Goal: Task Accomplishment & Management: Manage account settings

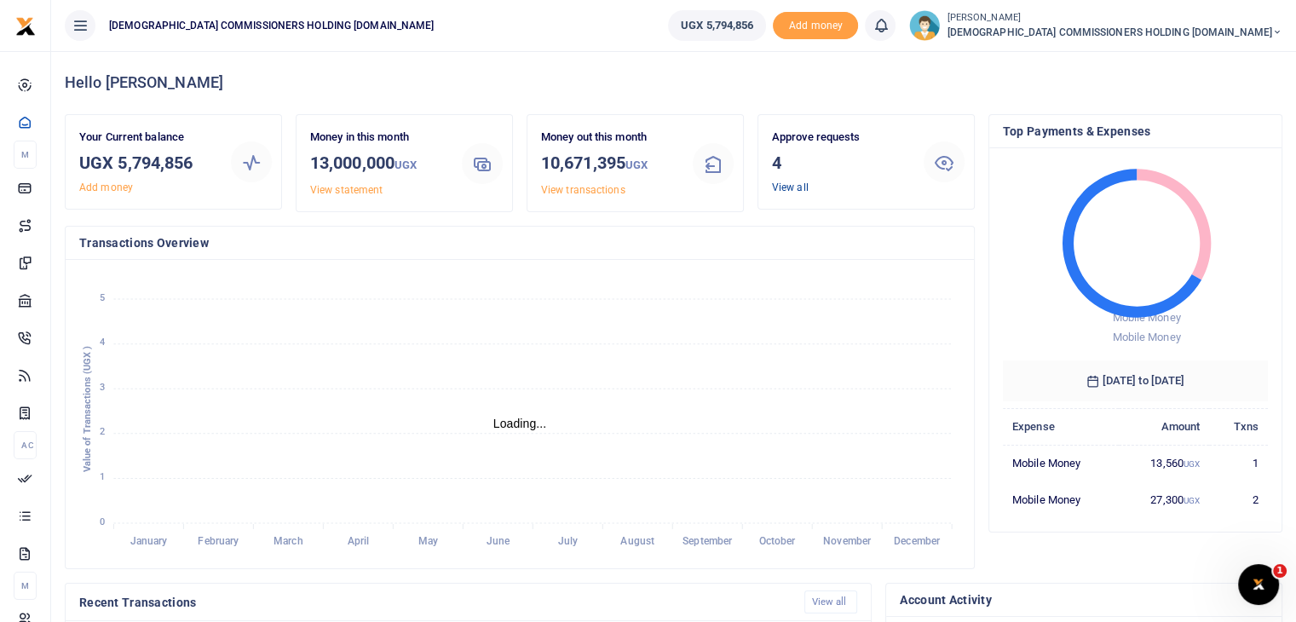
scroll to position [14, 14]
click at [781, 187] on link "View all" at bounding box center [790, 188] width 37 height 12
click at [774, 187] on link "View all" at bounding box center [790, 188] width 37 height 12
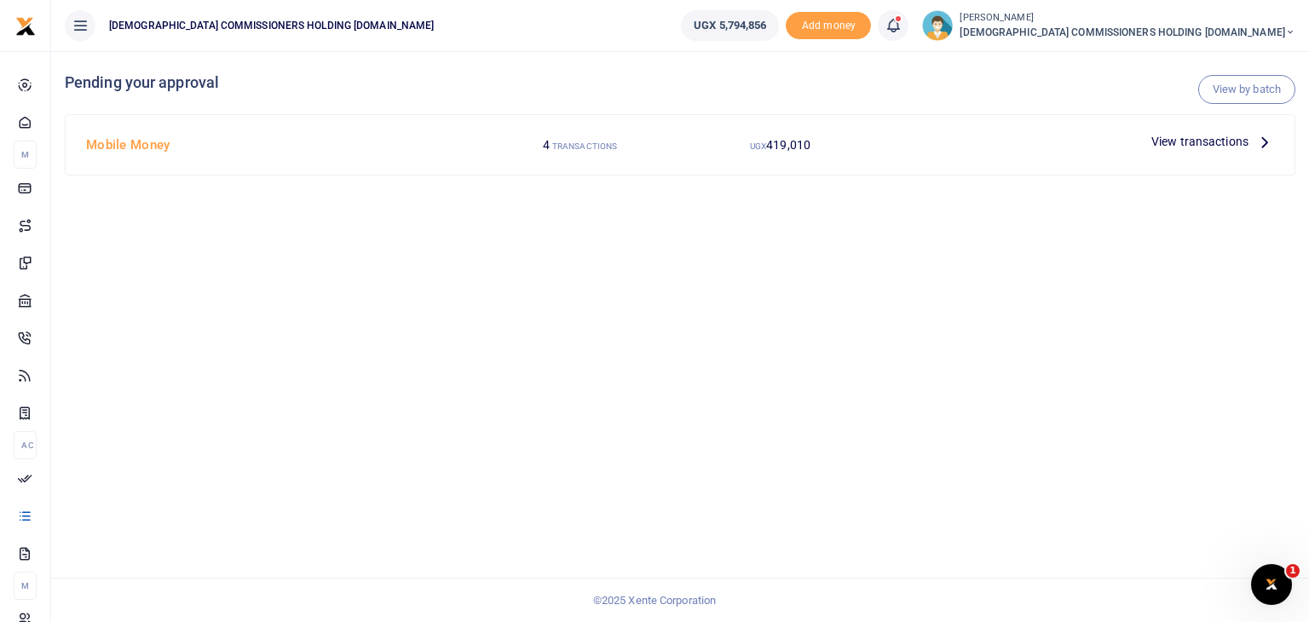
click at [1194, 146] on span "View transactions" at bounding box center [1199, 141] width 97 height 19
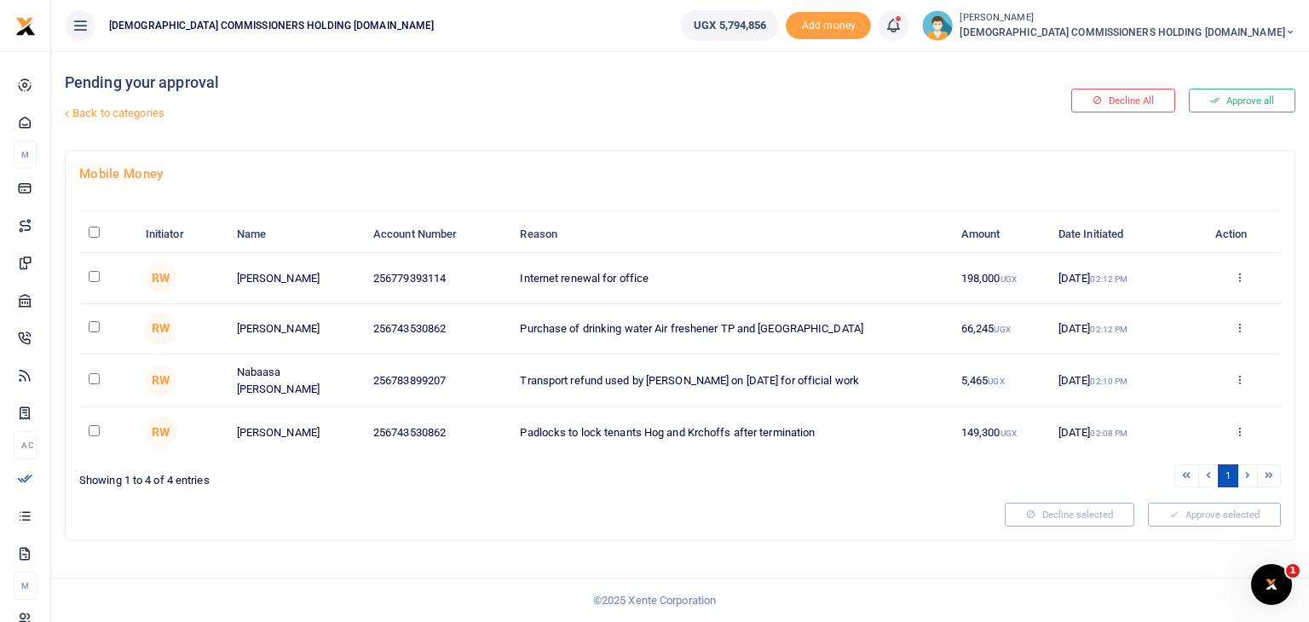
click at [92, 236] on input "\a \a : activate to sort column descending" at bounding box center [94, 232] width 11 height 11
checkbox input "true"
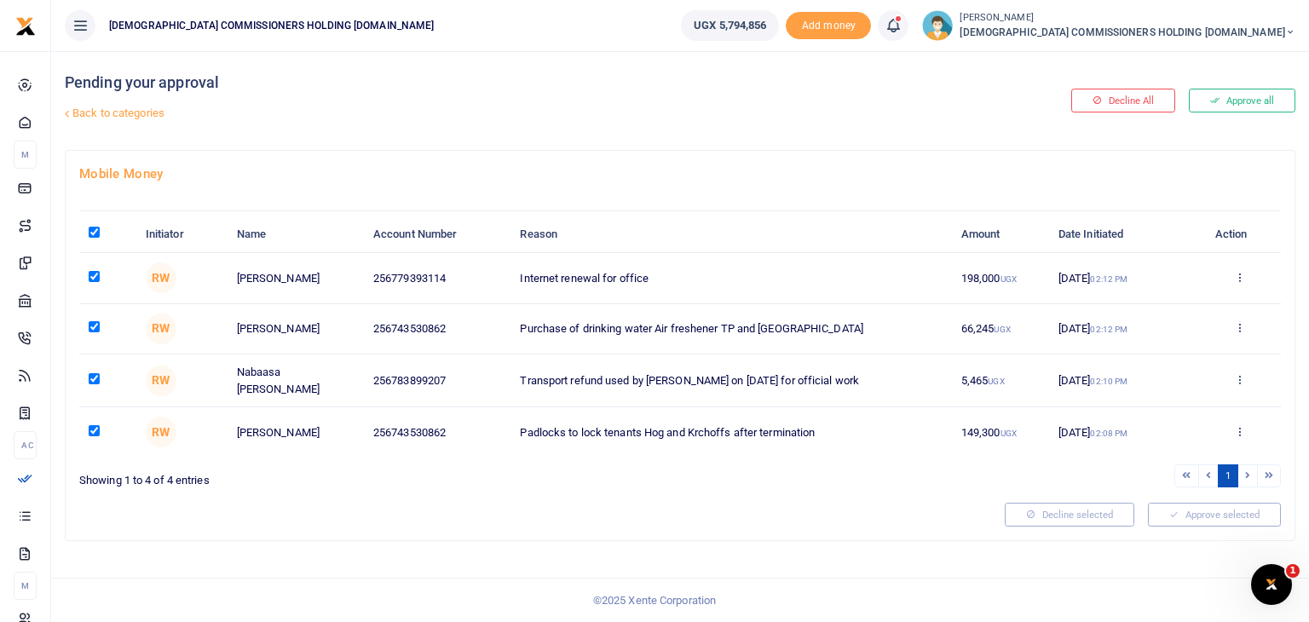
checkbox input "true"
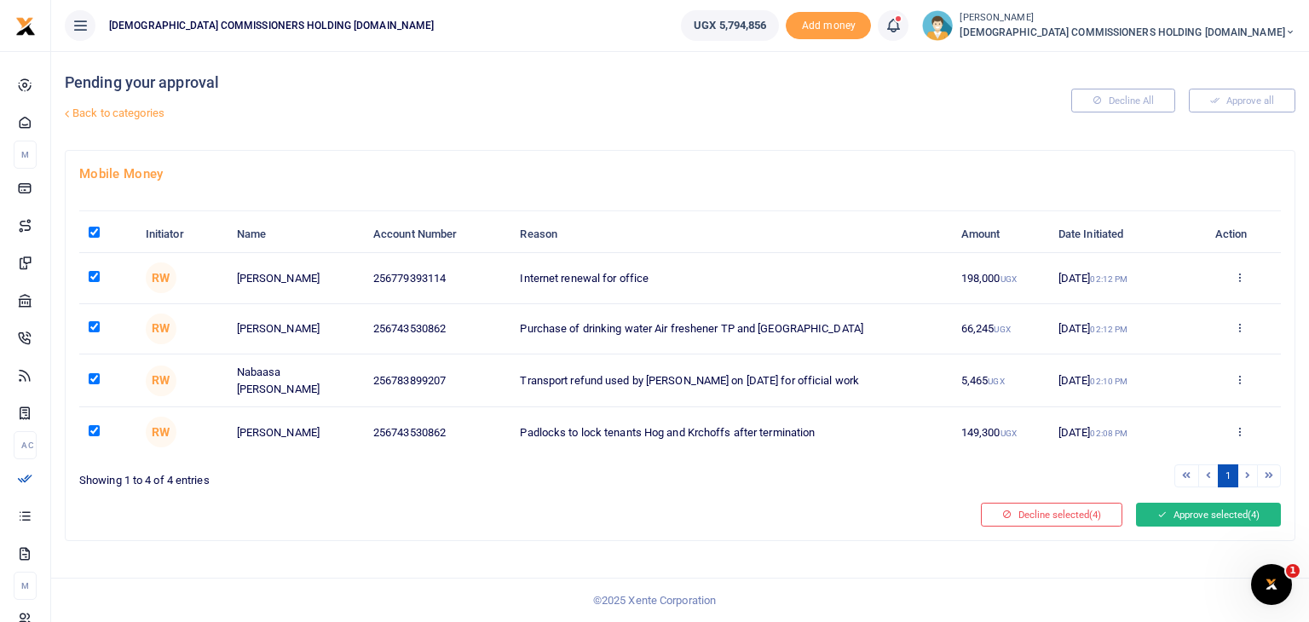
click at [1191, 507] on button "Approve selected (4)" at bounding box center [1208, 515] width 145 height 24
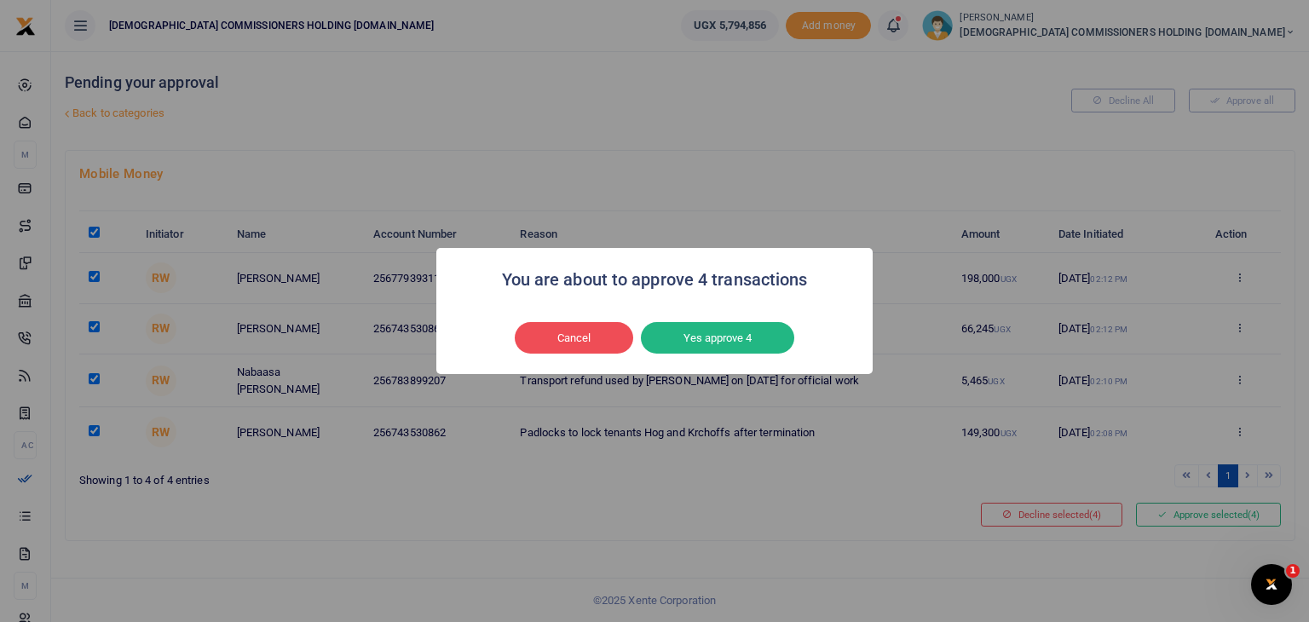
click at [754, 331] on button "Yes approve 4" at bounding box center [717, 338] width 153 height 32
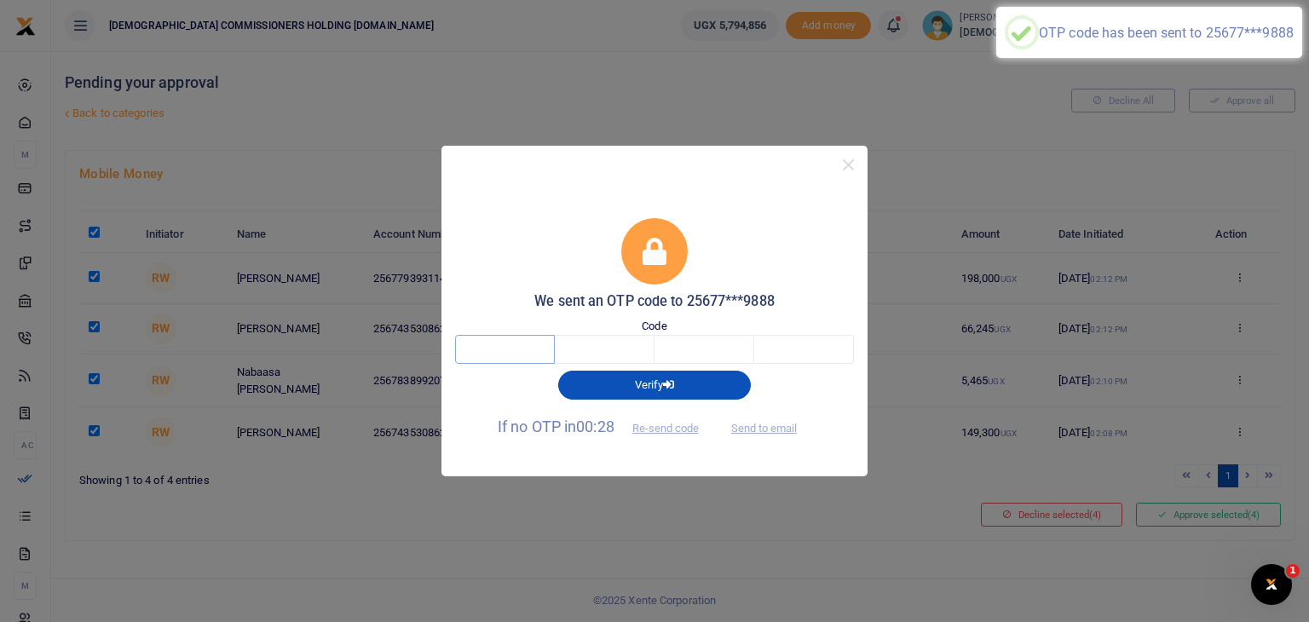
click at [530, 339] on input "text" at bounding box center [505, 349] width 100 height 29
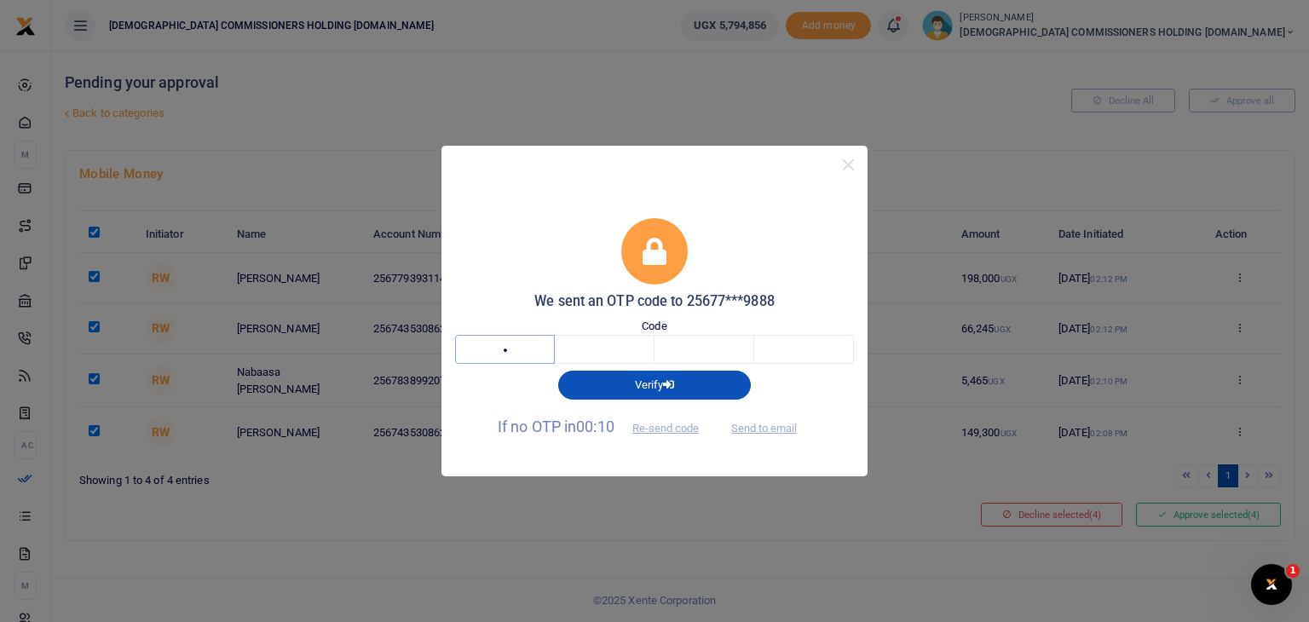
type input "3"
type input "2"
type input "9"
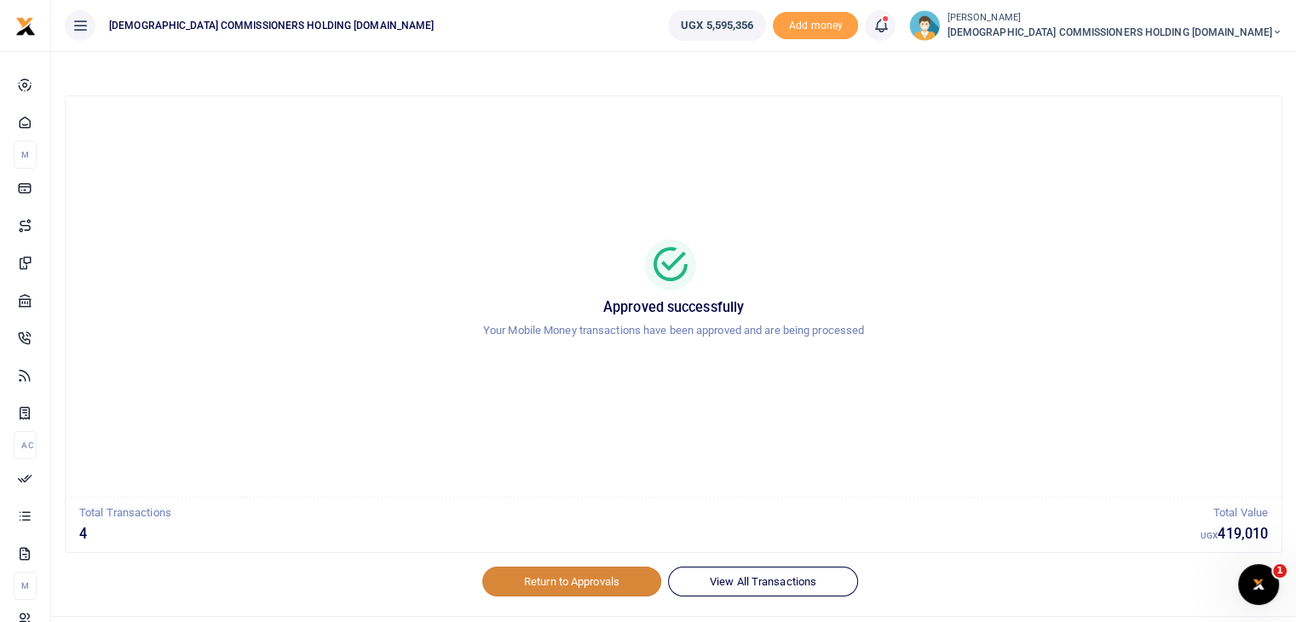
click at [607, 586] on link "Return to Approvals" at bounding box center [571, 581] width 179 height 29
